Goal: Connect with others: Share content

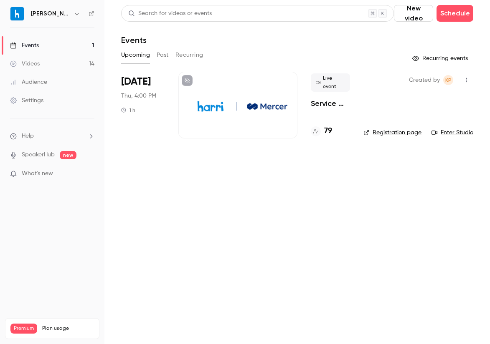
click at [467, 74] on button "button" at bounding box center [466, 79] width 13 height 13
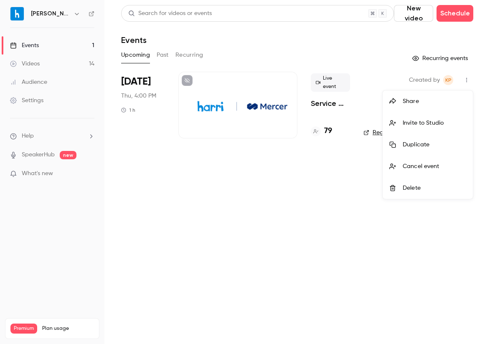
click at [435, 123] on div "Invite to Studio" at bounding box center [433, 123] width 63 height 8
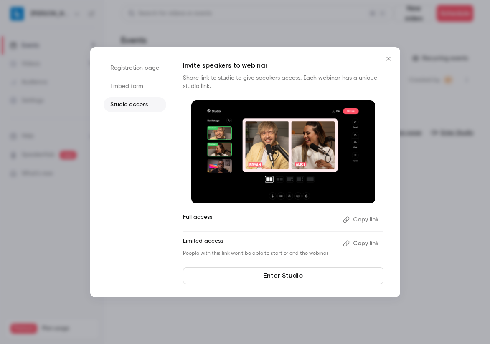
click at [364, 220] on button "Copy link" at bounding box center [361, 219] width 44 height 13
